Goal: Task Accomplishment & Management: Use online tool/utility

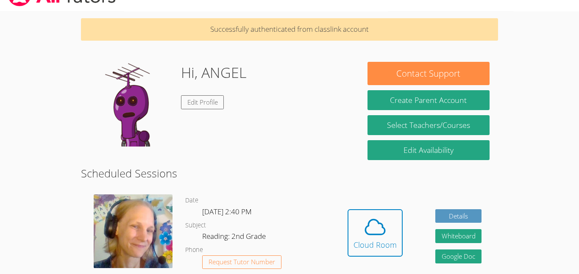
scroll to position [46, 0]
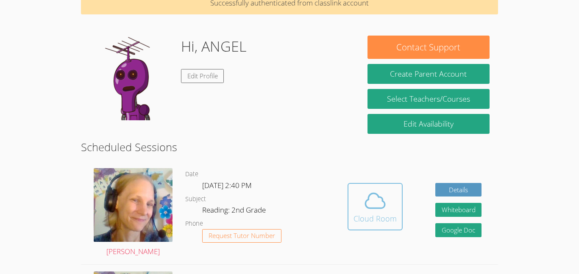
click at [372, 213] on div "Cloud Room" at bounding box center [374, 219] width 43 height 12
click at [367, 207] on icon at bounding box center [374, 201] width 19 height 15
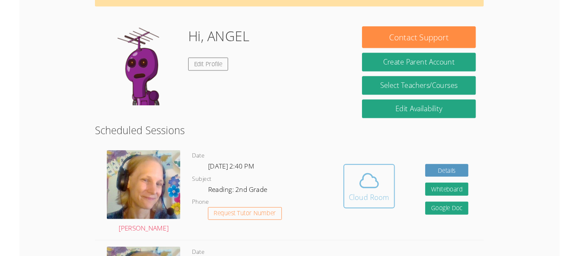
scroll to position [69, 0]
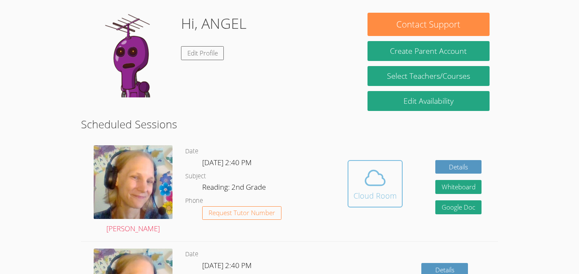
click at [367, 167] on icon at bounding box center [375, 178] width 24 height 24
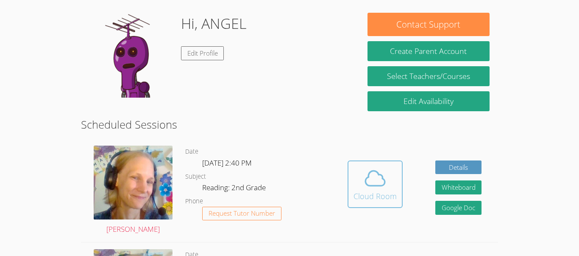
click at [375, 184] on button "Cloud Room" at bounding box center [375, 183] width 55 height 47
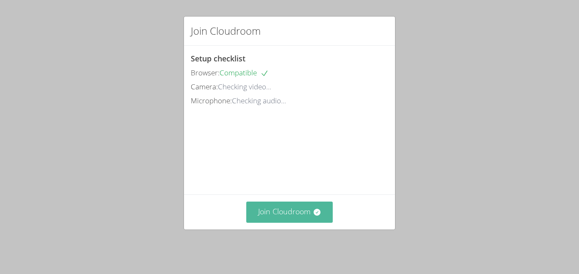
click at [317, 215] on icon at bounding box center [316, 212] width 7 height 7
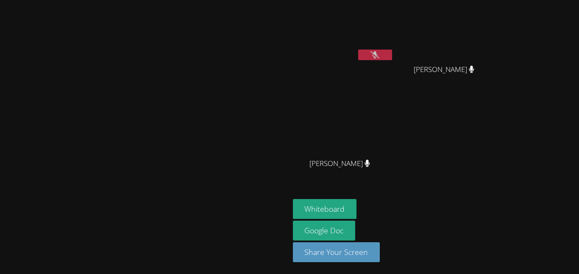
click at [392, 50] on button at bounding box center [375, 55] width 34 height 11
click at [378, 52] on icon at bounding box center [375, 54] width 6 height 7
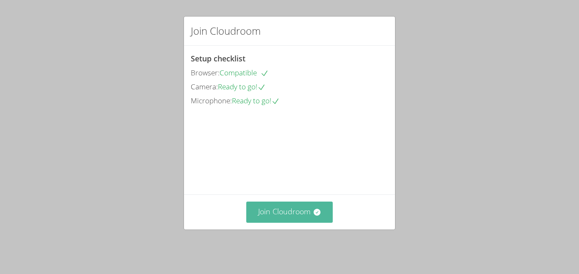
click at [292, 222] on button "Join Cloudroom" at bounding box center [289, 212] width 87 height 21
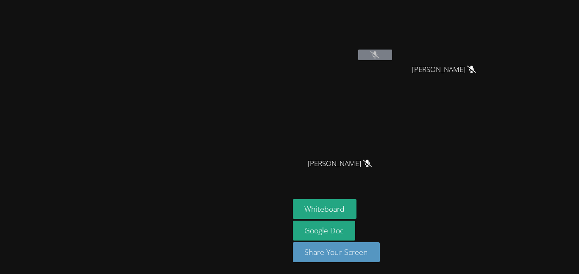
click at [208, 150] on video at bounding box center [144, 120] width 127 height 159
click at [156, 126] on video at bounding box center [144, 120] width 127 height 159
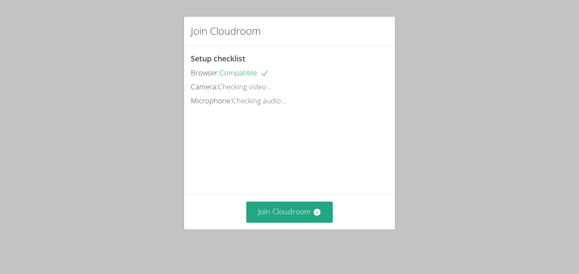
click at [289, 236] on div "Join Cloudroom Setup checklist Browser: Compatible Camera: Checking video... Mi…" at bounding box center [289, 137] width 579 height 274
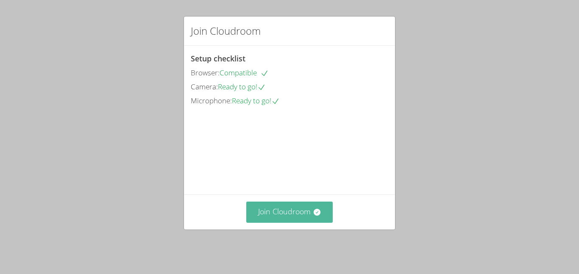
click at [288, 217] on button "Join Cloudroom" at bounding box center [289, 212] width 87 height 21
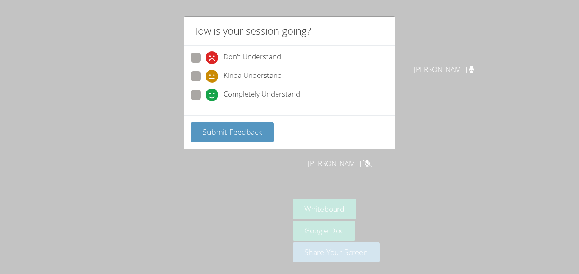
click at [228, 100] on span "Completely Understand" at bounding box center [261, 95] width 77 height 13
click at [213, 97] on input "Completely Understand" at bounding box center [209, 93] width 7 height 7
radio input "true"
click at [194, 82] on label "Kinda Understand" at bounding box center [236, 76] width 91 height 11
click at [206, 78] on input "Kinda Understand" at bounding box center [209, 74] width 7 height 7
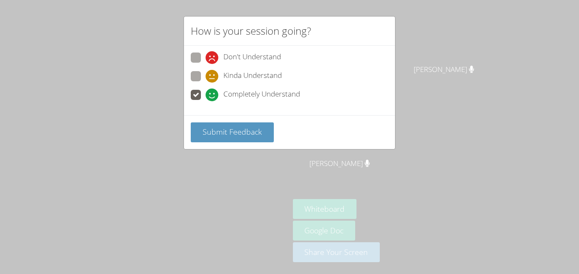
radio input "true"
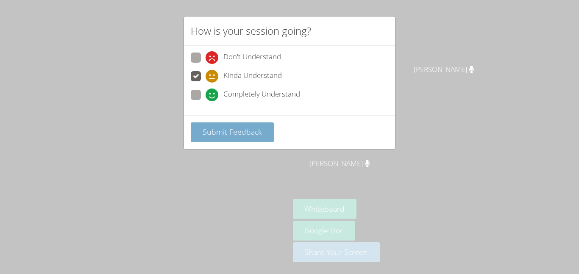
click at [227, 125] on button "Submit Feedback" at bounding box center [232, 132] width 83 height 20
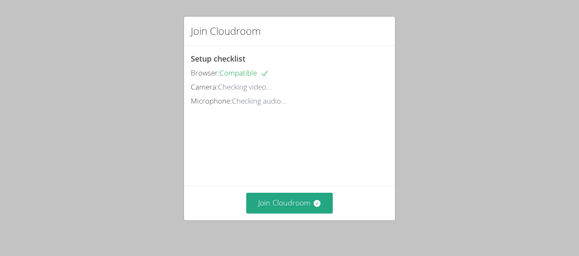
click at [289, 170] on video at bounding box center [254, 146] width 127 height 64
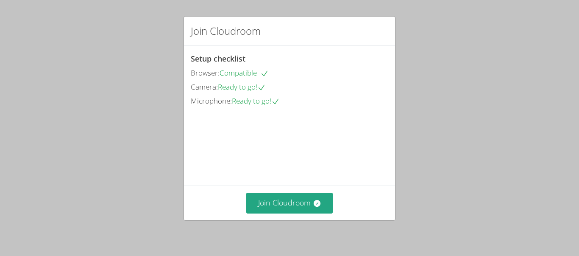
click at [289, 170] on video at bounding box center [254, 146] width 127 height 64
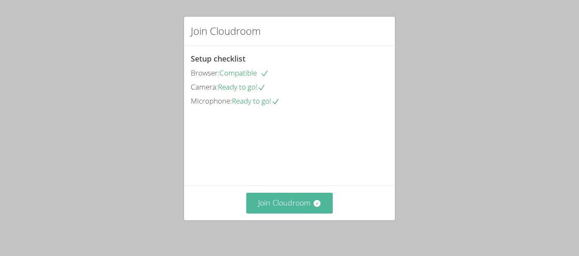
click at [320, 200] on icon at bounding box center [317, 203] width 8 height 8
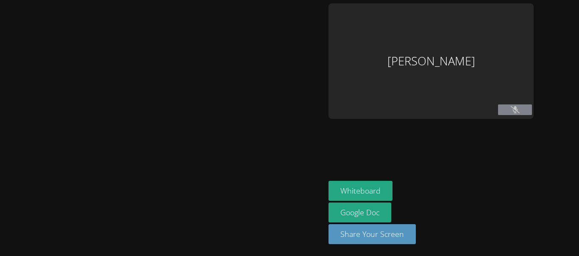
click at [320, 200] on div at bounding box center [162, 127] width 318 height 249
